Goal: Transaction & Acquisition: Purchase product/service

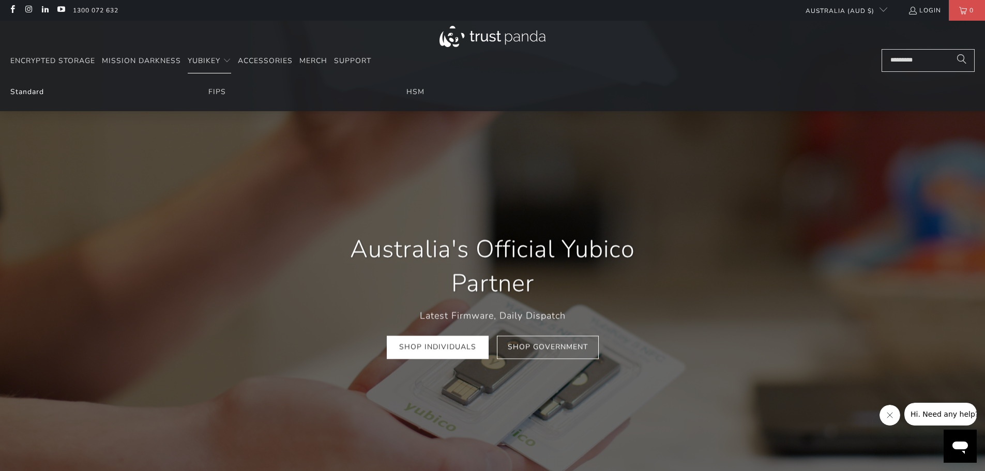
click at [28, 94] on link "Standard" at bounding box center [27, 92] width 34 height 10
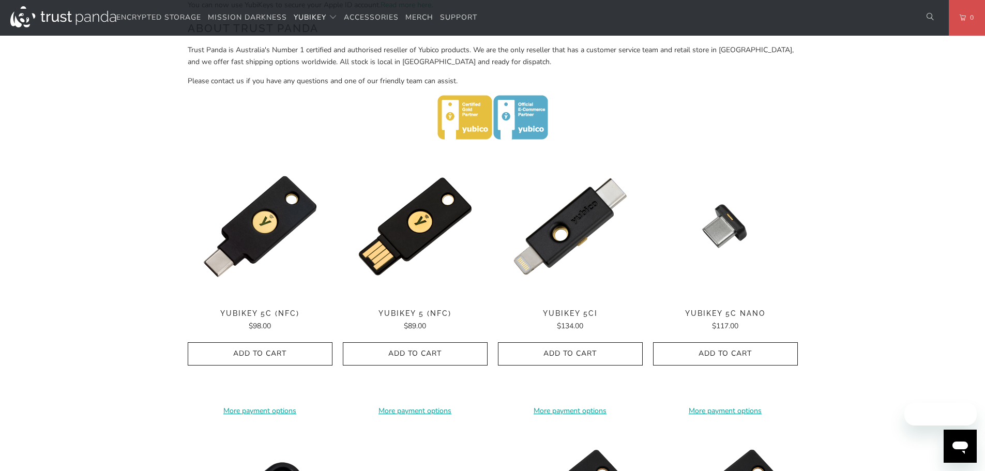
scroll to position [465, 0]
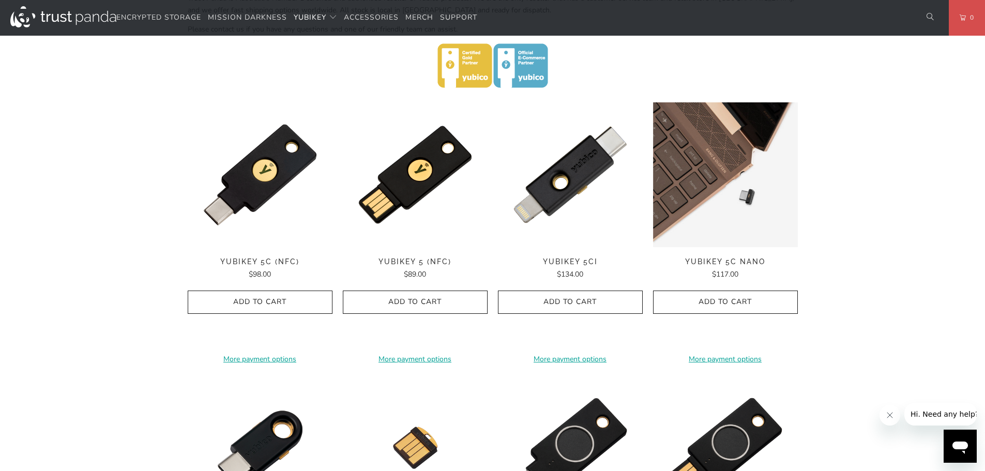
click at [728, 174] on img at bounding box center [725, 174] width 145 height 145
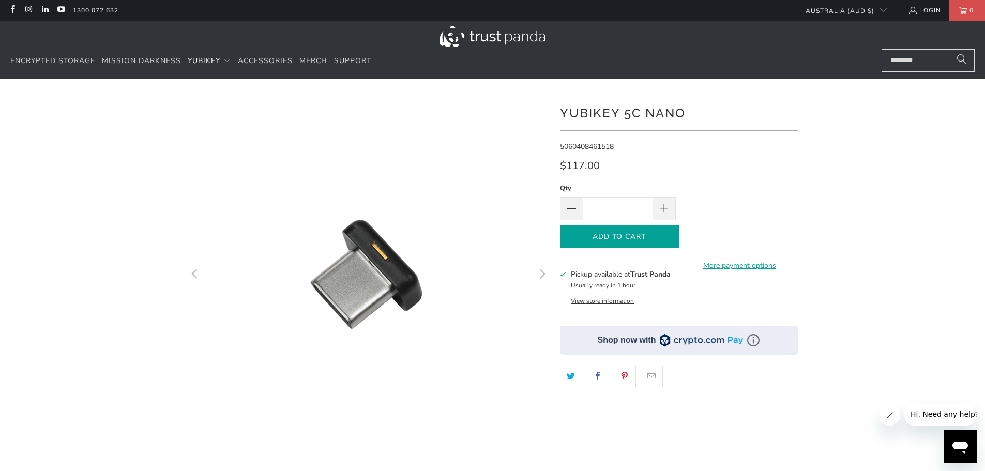
click at [615, 236] on icon "button" at bounding box center [619, 237] width 17 height 17
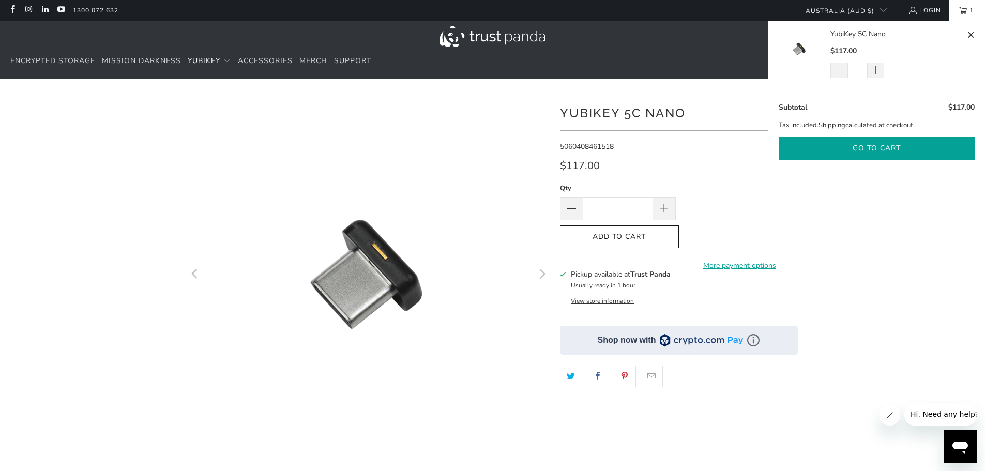
click at [889, 149] on button "Go to cart" at bounding box center [877, 148] width 196 height 23
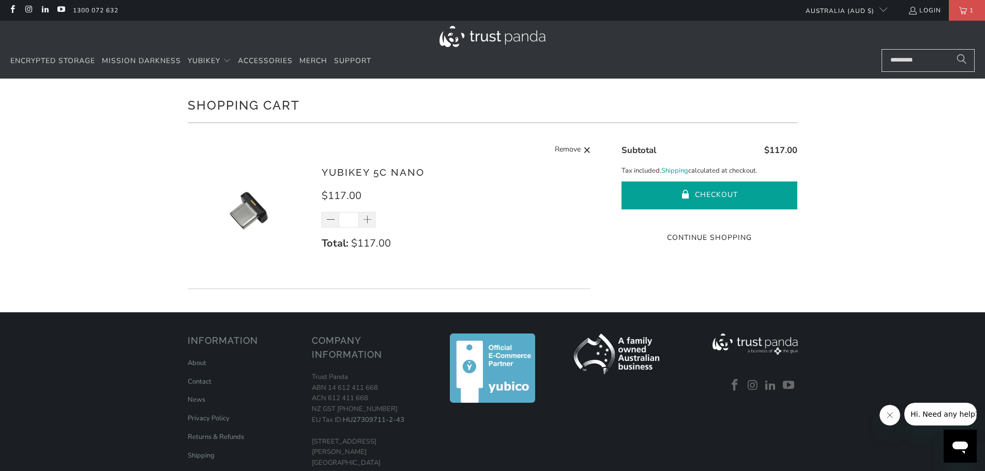
click at [724, 194] on button "Checkout" at bounding box center [709, 195] width 176 height 28
